Goal: Transaction & Acquisition: Purchase product/service

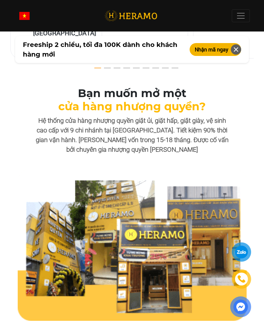
scroll to position [2589, 0]
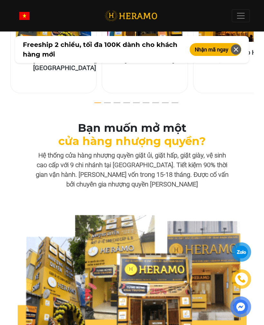
click at [240, 14] on span at bounding box center [241, 16] width 10 height 10
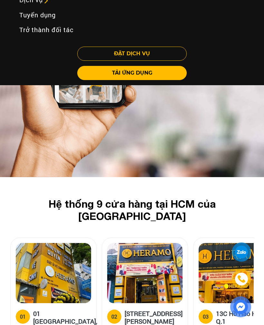
scroll to position [2326, 0]
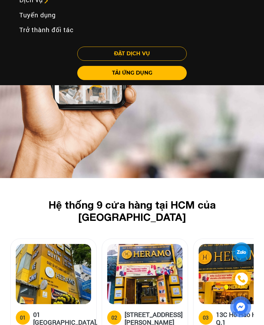
click at [31, 3] on link "Dịch vụ" at bounding box center [34, -1] width 40 height 15
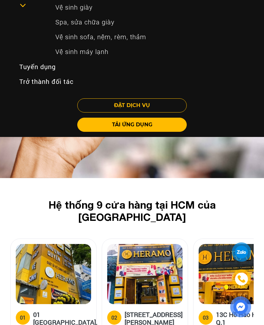
click at [68, 7] on link "Vệ sinh giày" at bounding box center [150, 7] width 200 height 15
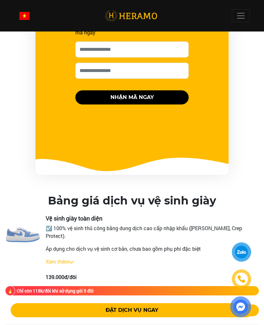
scroll to position [923, 0]
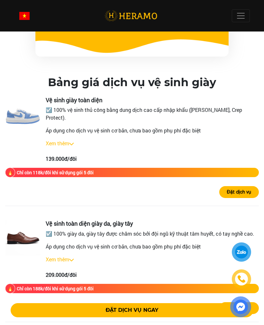
click at [61, 140] on link "Xem thêm" at bounding box center [57, 143] width 23 height 7
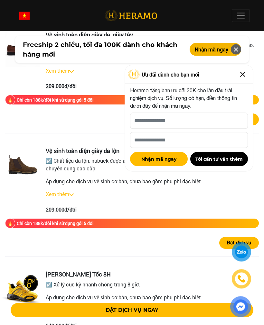
scroll to position [1266, 0]
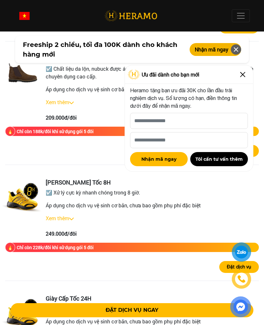
click at [244, 80] on img at bounding box center [243, 75] width 10 height 10
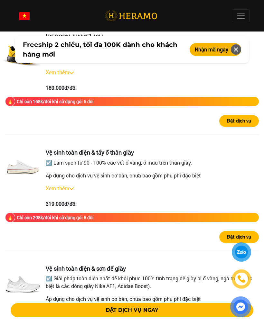
scroll to position [1645, 0]
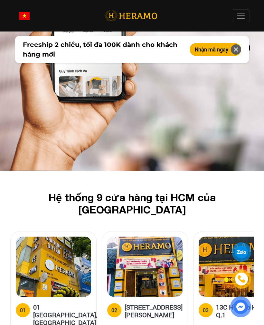
scroll to position [2338, 0]
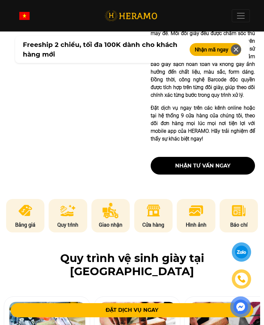
click at [24, 219] on img at bounding box center [25, 210] width 16 height 15
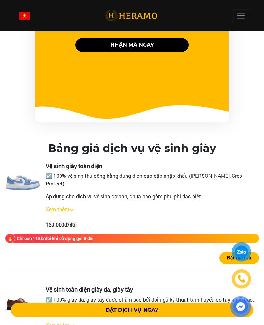
scroll to position [839, 0]
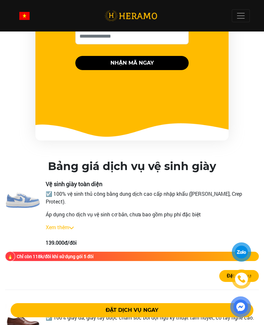
click at [15, 192] on img at bounding box center [22, 198] width 35 height 35
click at [22, 196] on img at bounding box center [22, 198] width 35 height 35
click at [59, 162] on h2 "Bảng giá dịch vụ vệ sinh giày" at bounding box center [132, 166] width 168 height 13
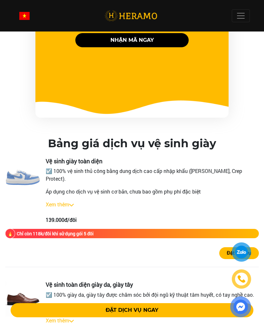
scroll to position [862, 0]
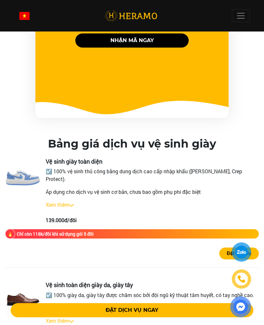
click at [237, 248] on button "Đặt dịch vụ" at bounding box center [239, 254] width 40 height 12
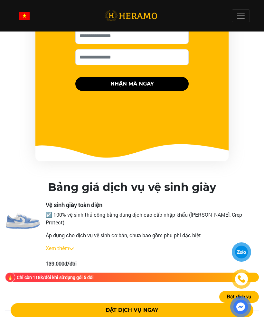
scroll to position [809, 0]
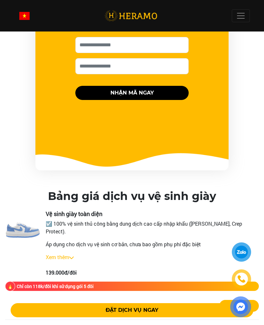
click at [50, 254] on link "Xem thêm" at bounding box center [57, 257] width 23 height 7
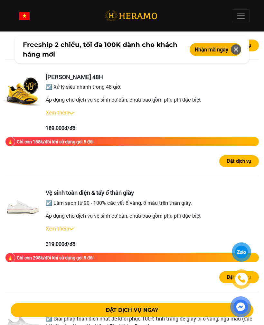
scroll to position [1604, 0]
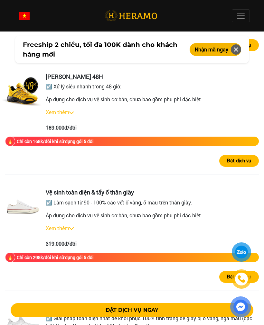
click at [56, 225] on link "Xem thêm" at bounding box center [57, 228] width 23 height 7
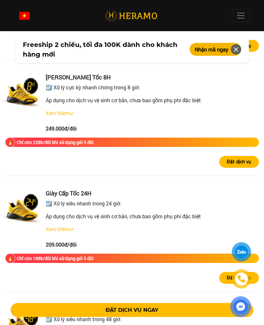
scroll to position [1347, 0]
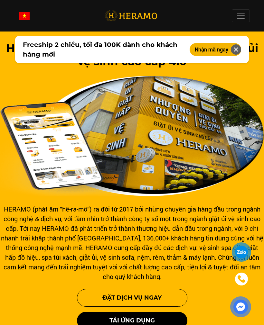
click at [245, 13] on span at bounding box center [241, 16] width 10 height 10
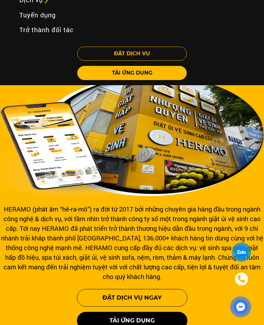
click at [36, 0] on link "Dịch vụ" at bounding box center [34, -1] width 40 height 15
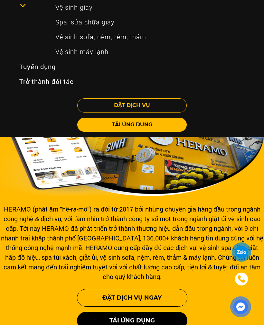
click at [82, 6] on link "Vệ sinh giày" at bounding box center [150, 7] width 200 height 15
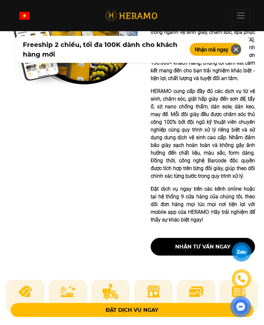
scroll to position [309, 0]
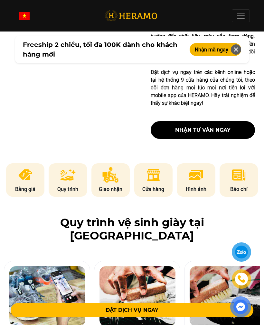
click at [18, 193] on p "Bảng giá" at bounding box center [25, 189] width 38 height 8
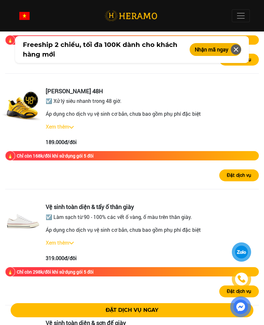
scroll to position [1511, 0]
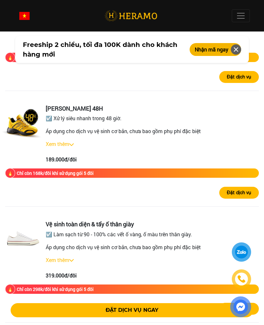
click at [56, 257] on link "Xem thêm" at bounding box center [57, 260] width 23 height 7
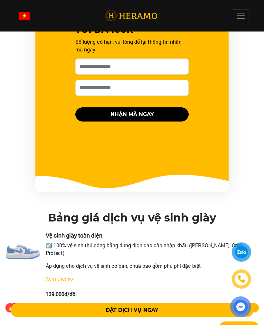
scroll to position [787, 0]
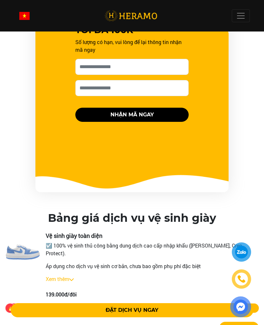
click at [55, 276] on link "Xem thêm" at bounding box center [57, 279] width 23 height 7
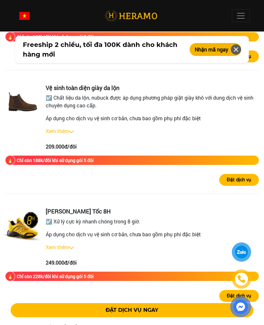
scroll to position [1249, 0]
